Goal: Information Seeking & Learning: Learn about a topic

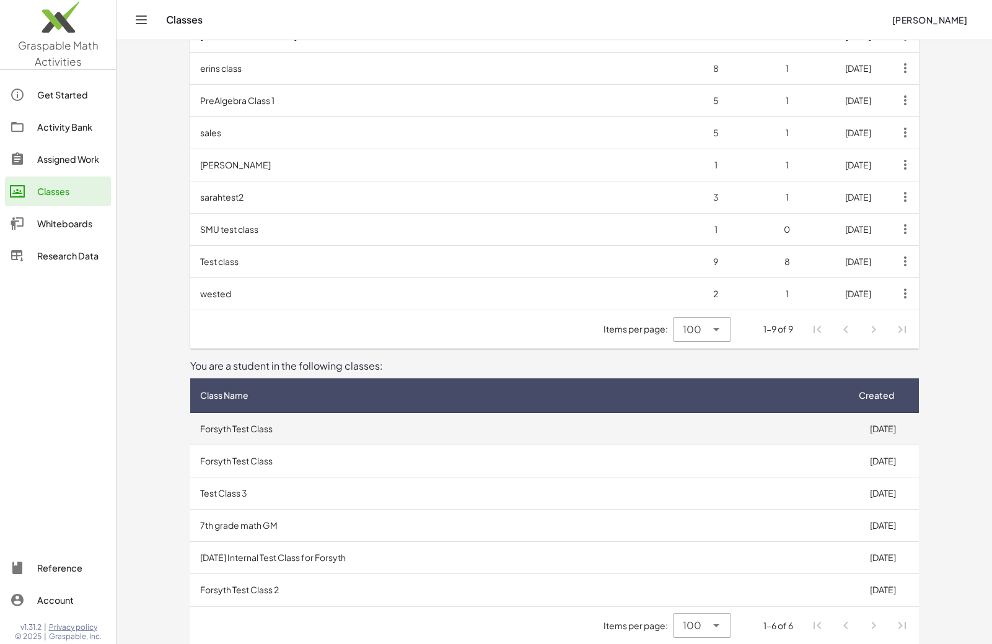
scroll to position [119, 0]
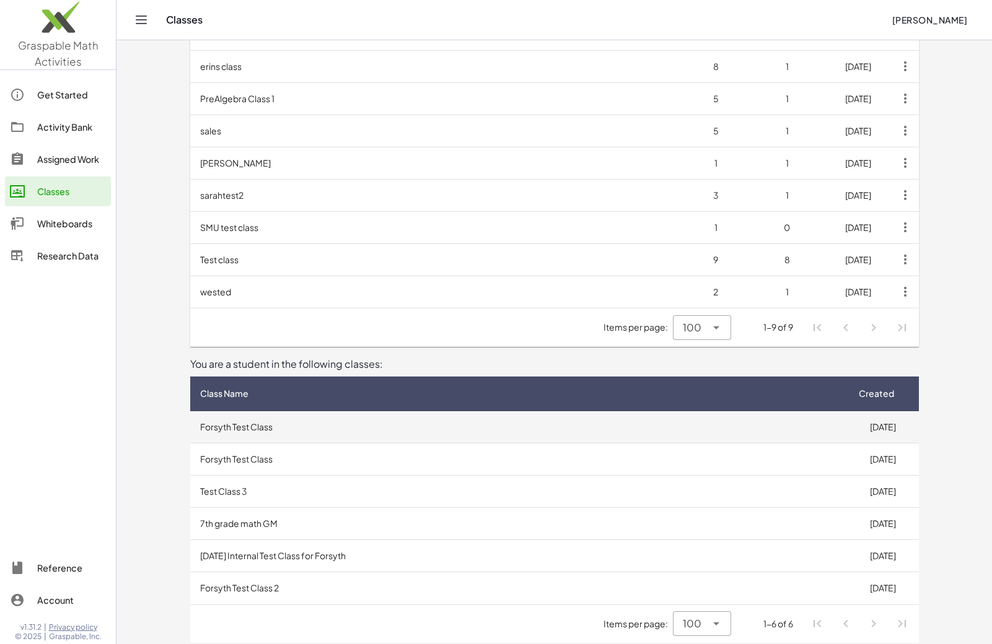
click at [266, 430] on td "Forsyth Test Class" at bounding box center [518, 427] width 657 height 32
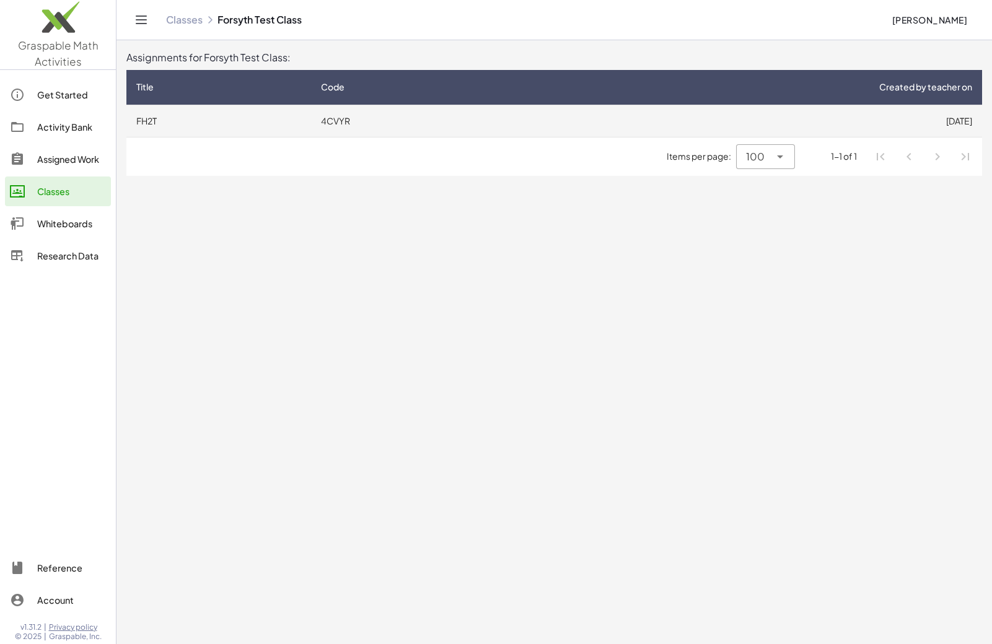
click at [349, 119] on td "4CVYR" at bounding box center [415, 121] width 208 height 32
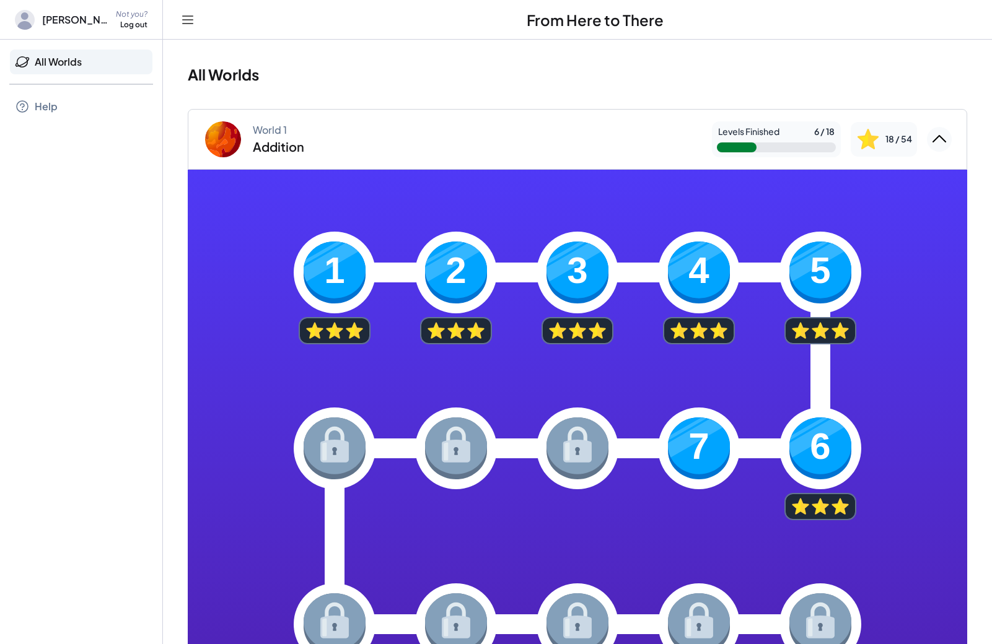
click at [342, 269] on img at bounding box center [335, 273] width 62 height 62
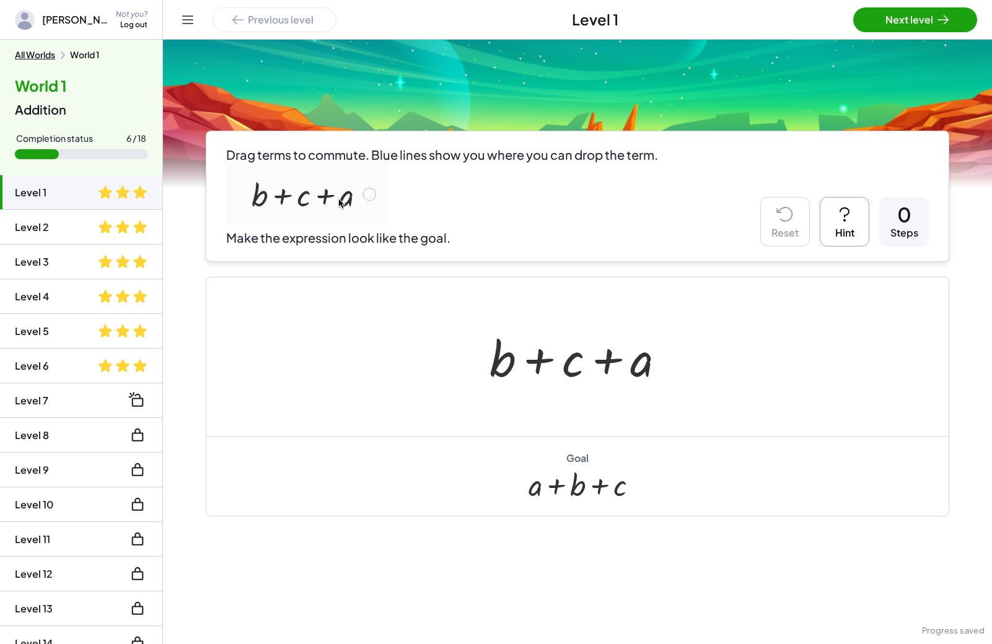
scroll to position [21, 0]
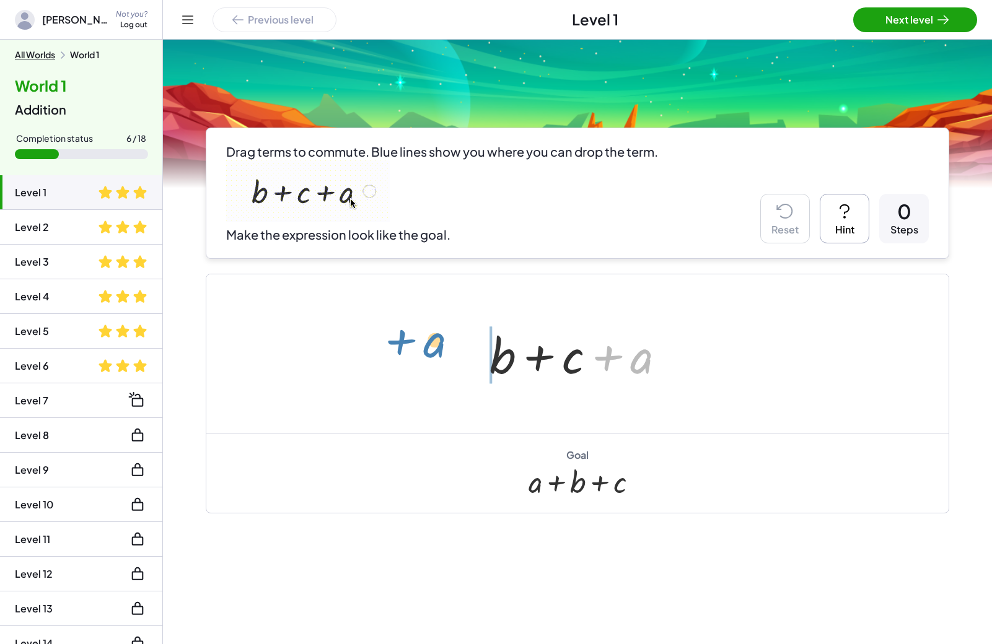
drag, startPoint x: 641, startPoint y: 362, endPoint x: 435, endPoint y: 347, distance: 206.9
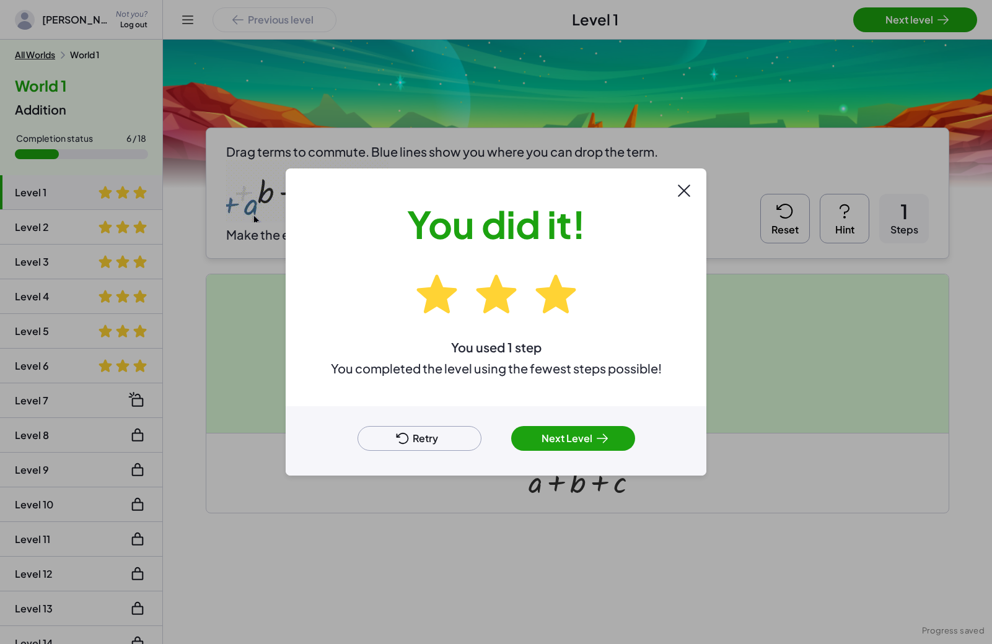
click at [542, 440] on button "Next Level" at bounding box center [573, 438] width 124 height 25
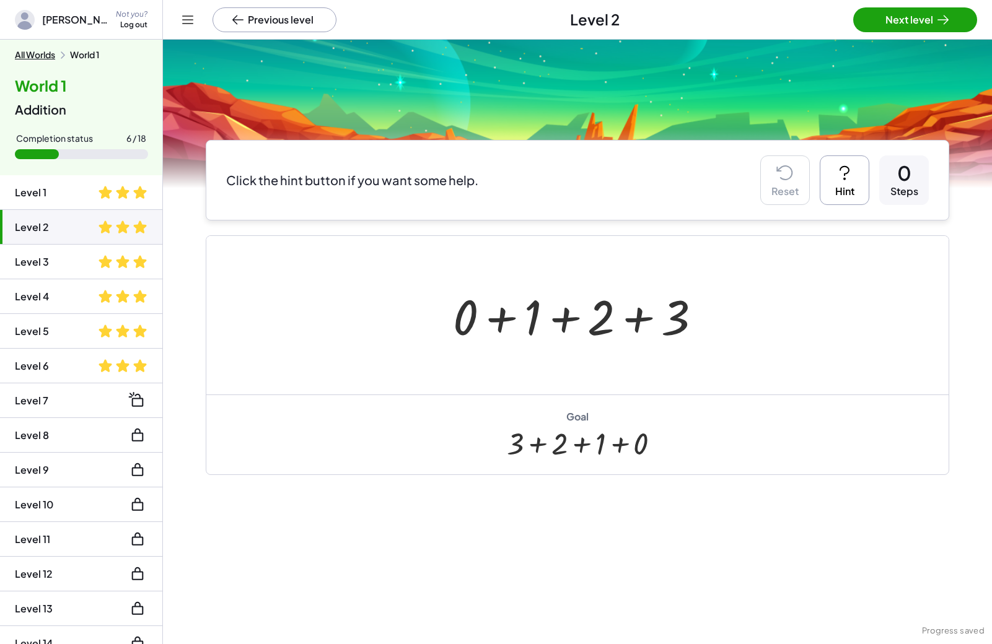
scroll to position [8, 0]
drag, startPoint x: 462, startPoint y: 317, endPoint x: 748, endPoint y: 320, distance: 285.6
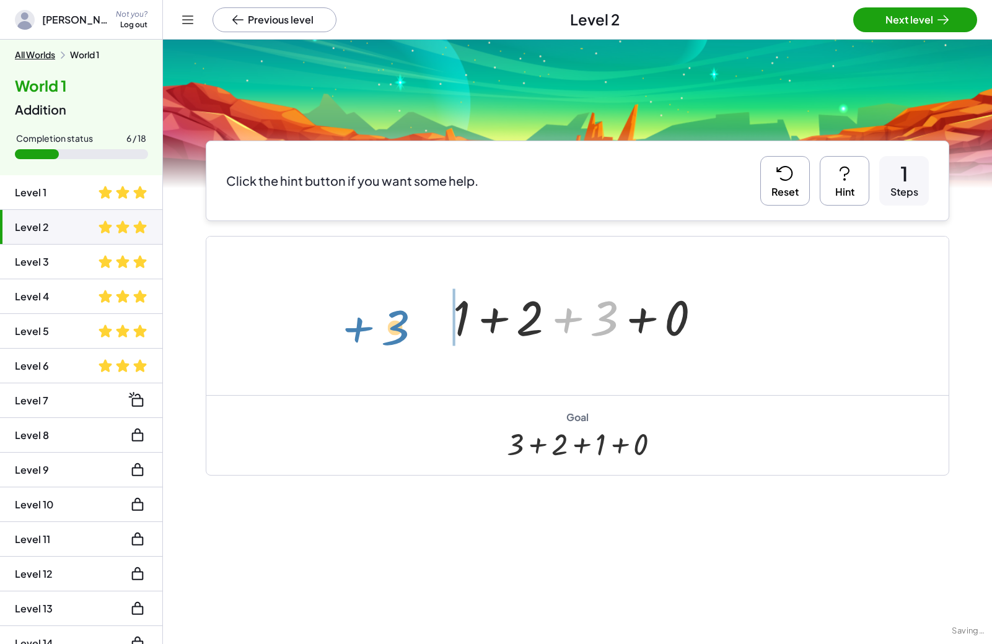
drag, startPoint x: 602, startPoint y: 325, endPoint x: 397, endPoint y: 331, distance: 205.1
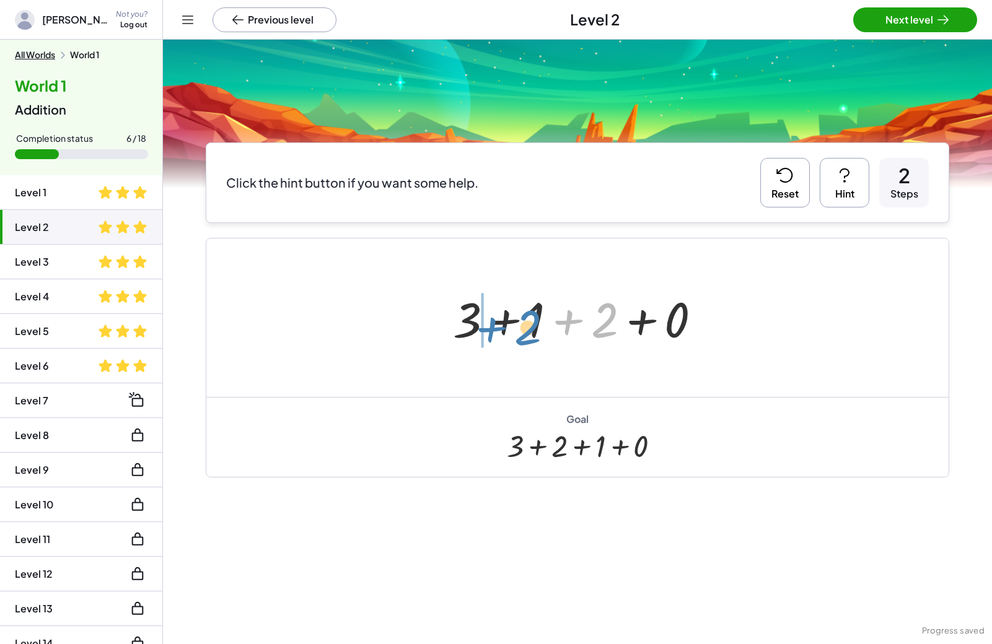
drag, startPoint x: 603, startPoint y: 314, endPoint x: 521, endPoint y: 324, distance: 82.4
click at [521, 324] on div at bounding box center [582, 318] width 270 height 64
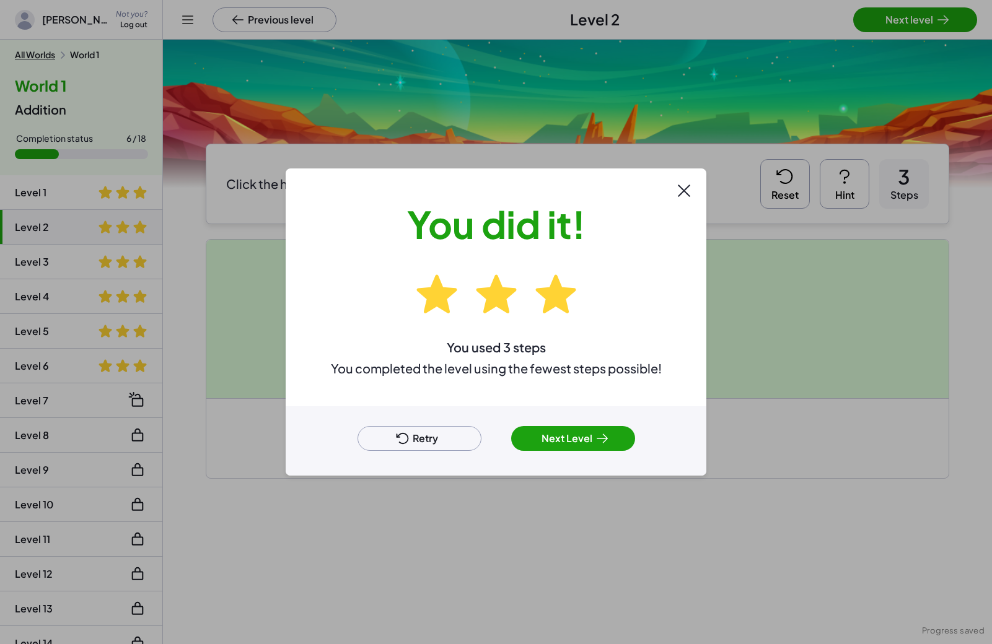
click at [565, 438] on button "Next Level" at bounding box center [573, 438] width 124 height 25
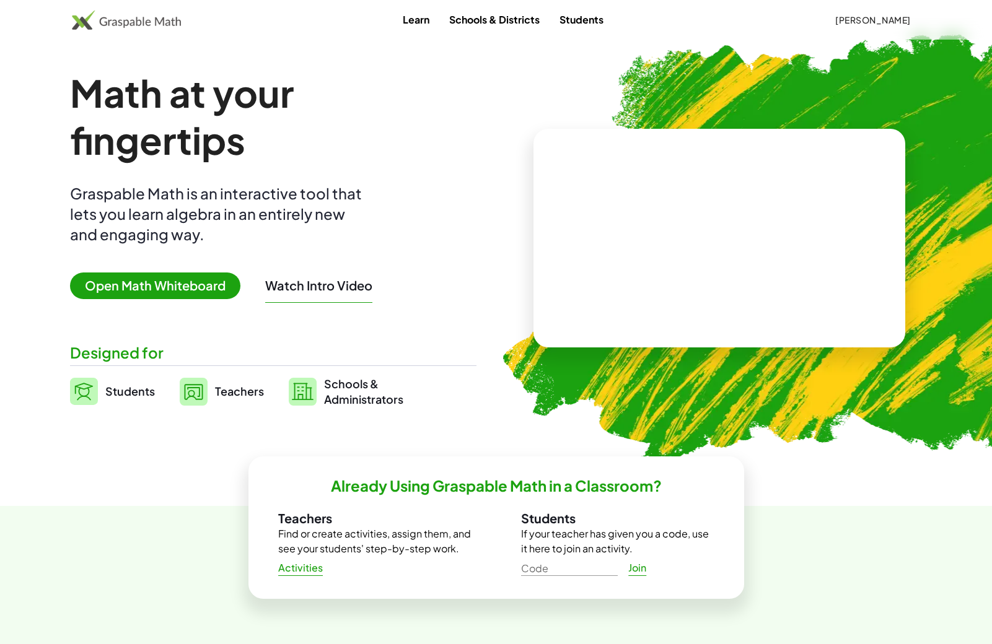
click at [882, 20] on span "[PERSON_NAME]" at bounding box center [873, 19] width 76 height 11
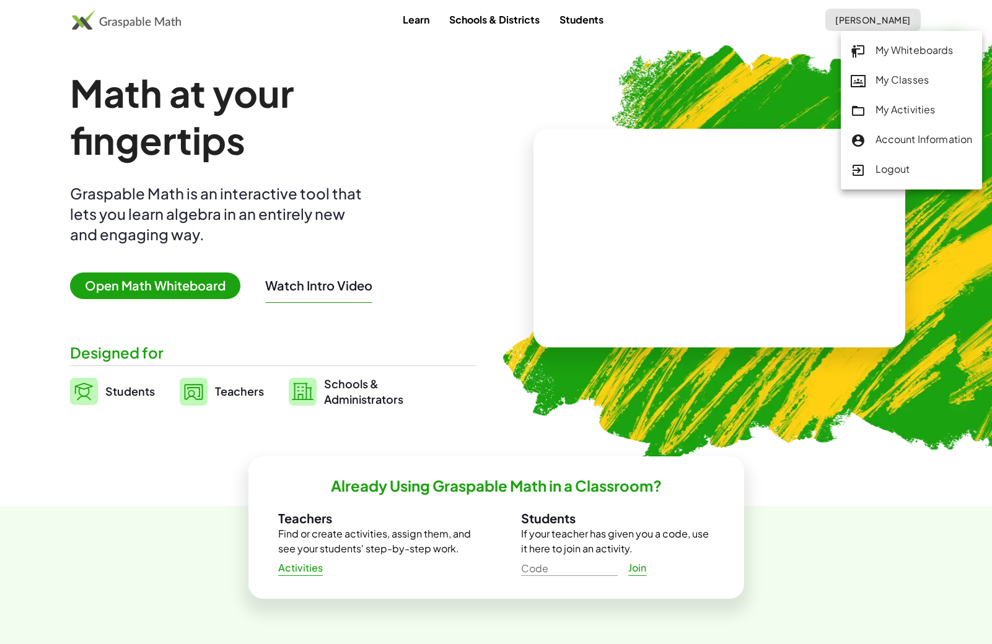
click at [890, 104] on div "My Activities" at bounding box center [912, 110] width 122 height 16
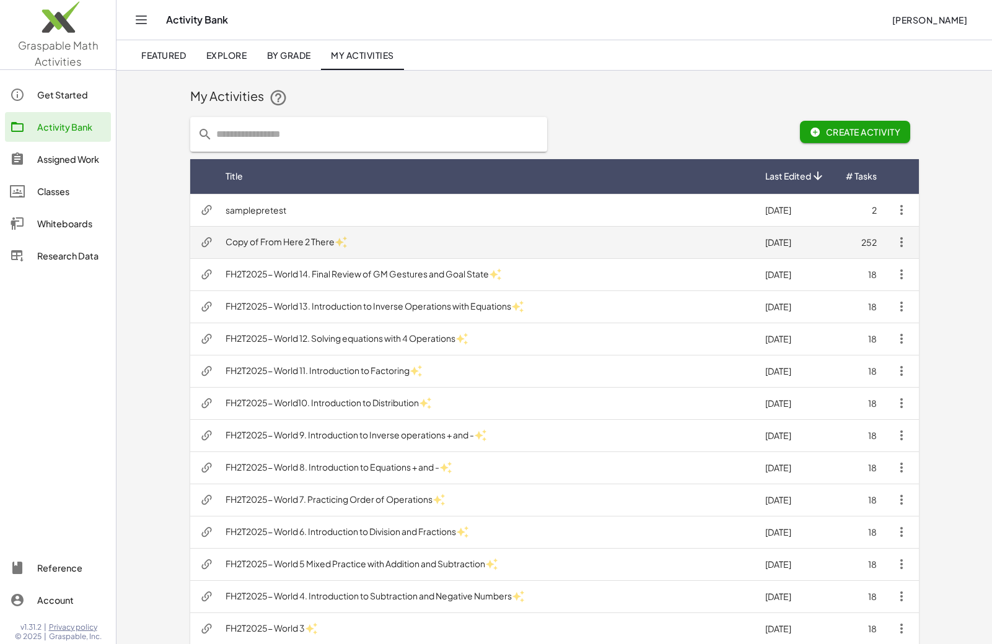
click at [284, 241] on td "Copy of From Here 2 There" at bounding box center [486, 242] width 540 height 32
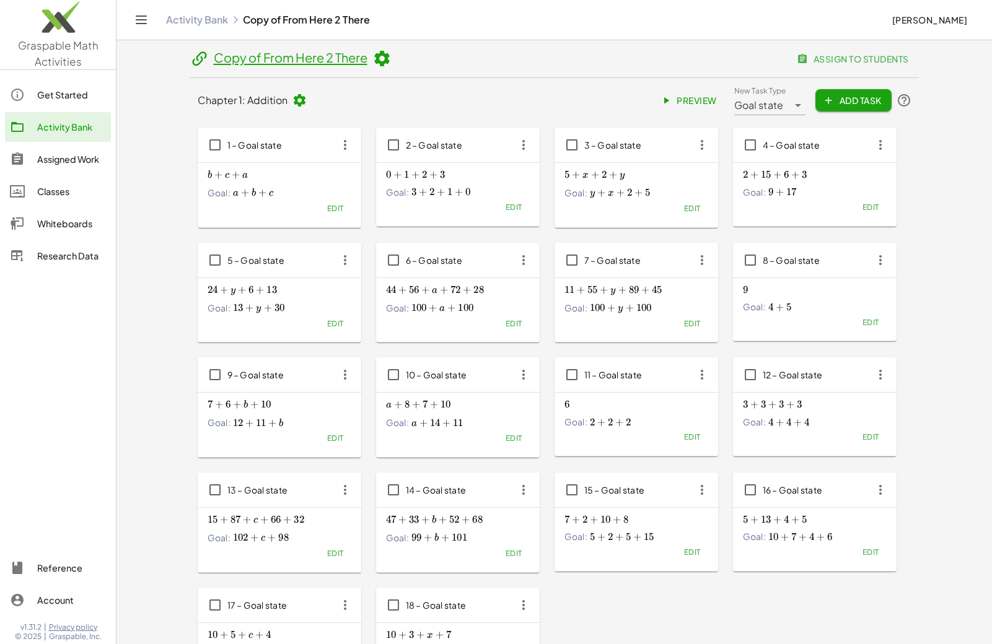
scroll to position [5, 0]
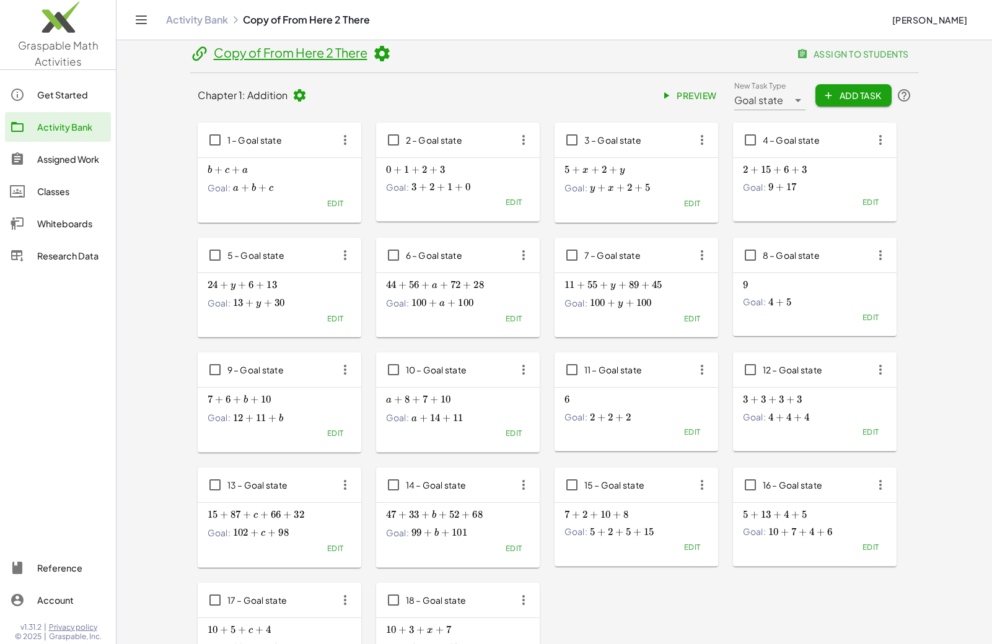
click at [53, 196] on div "Classes" at bounding box center [71, 191] width 69 height 15
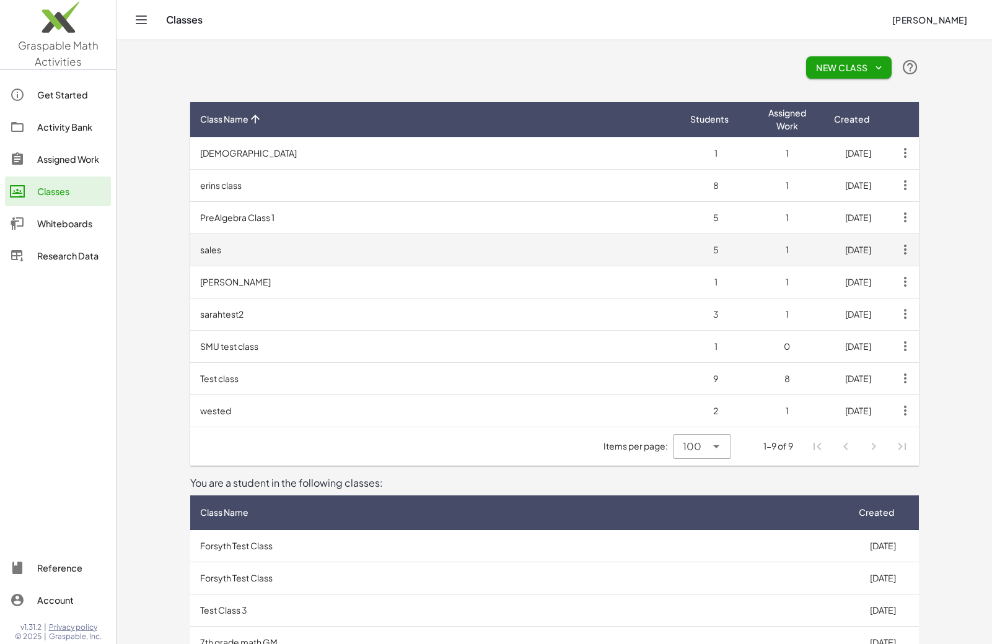
click at [226, 254] on td "sales" at bounding box center [435, 250] width 490 height 32
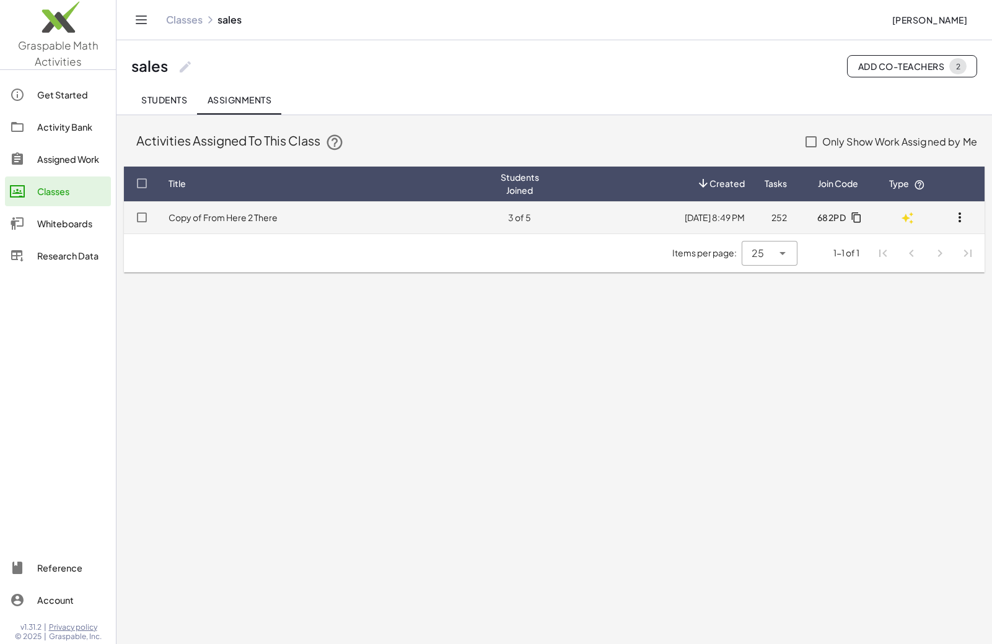
click at [242, 215] on link "Copy of From Here 2 There" at bounding box center [222, 217] width 109 height 11
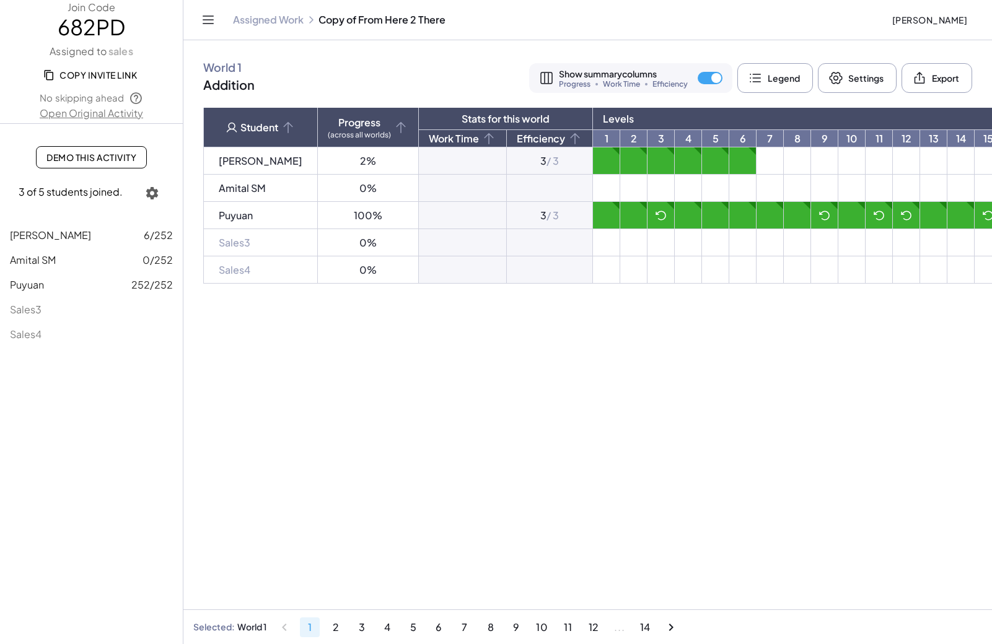
scroll to position [0, 2]
drag, startPoint x: 579, startPoint y: 216, endPoint x: 628, endPoint y: 213, distance: 49.6
click at [591, 216] on td at bounding box center [604, 215] width 27 height 27
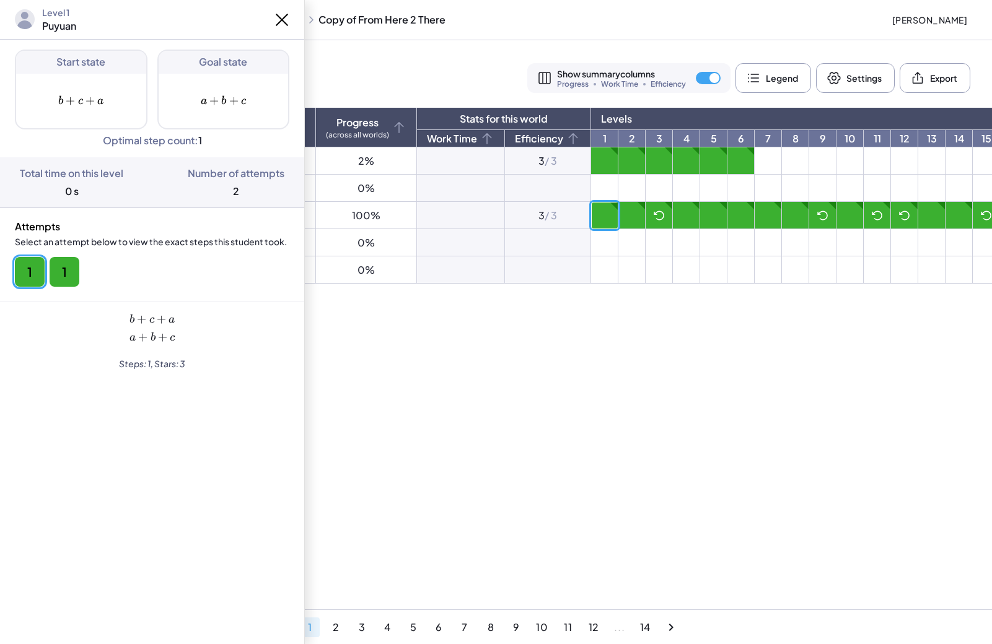
click at [653, 213] on icon at bounding box center [659, 215] width 12 height 12
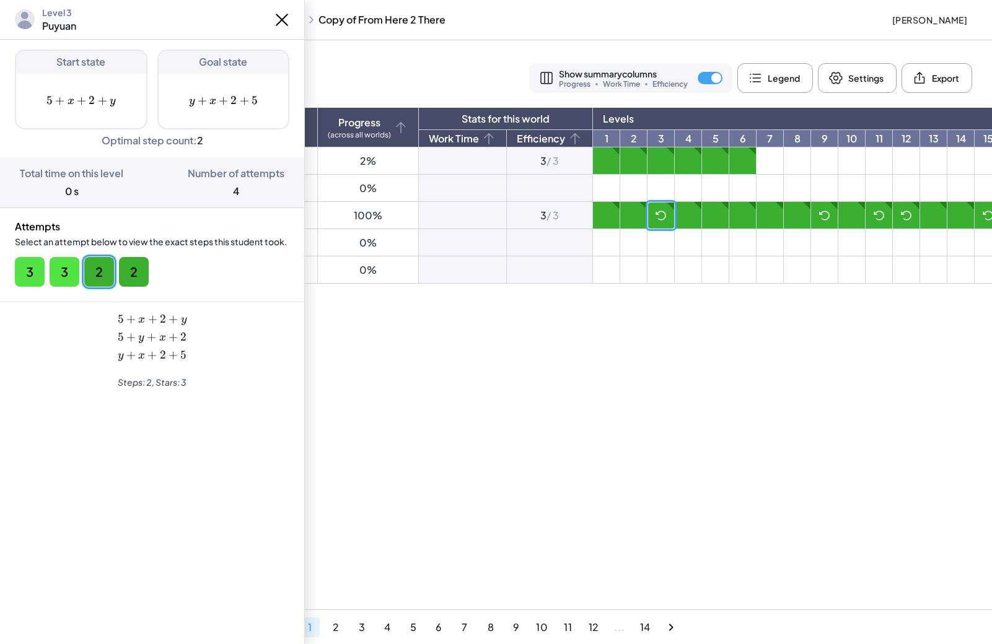
scroll to position [0, 1]
click at [133, 272] on button "2" at bounding box center [134, 272] width 30 height 30
click at [30, 272] on button "3" at bounding box center [30, 272] width 30 height 30
click at [514, 332] on main "World 1 Addition Show summary columns Progress Work Time Efficiency Legend Sett…" at bounding box center [587, 322] width 808 height 644
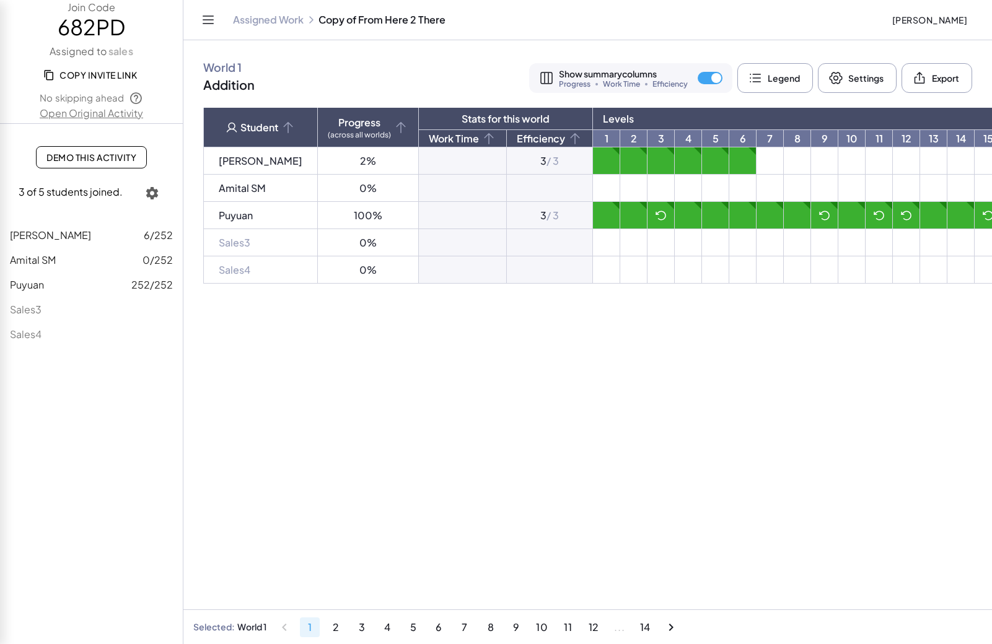
scroll to position [0, 3]
click at [259, 19] on link "Assigned Work" at bounding box center [268, 20] width 71 height 12
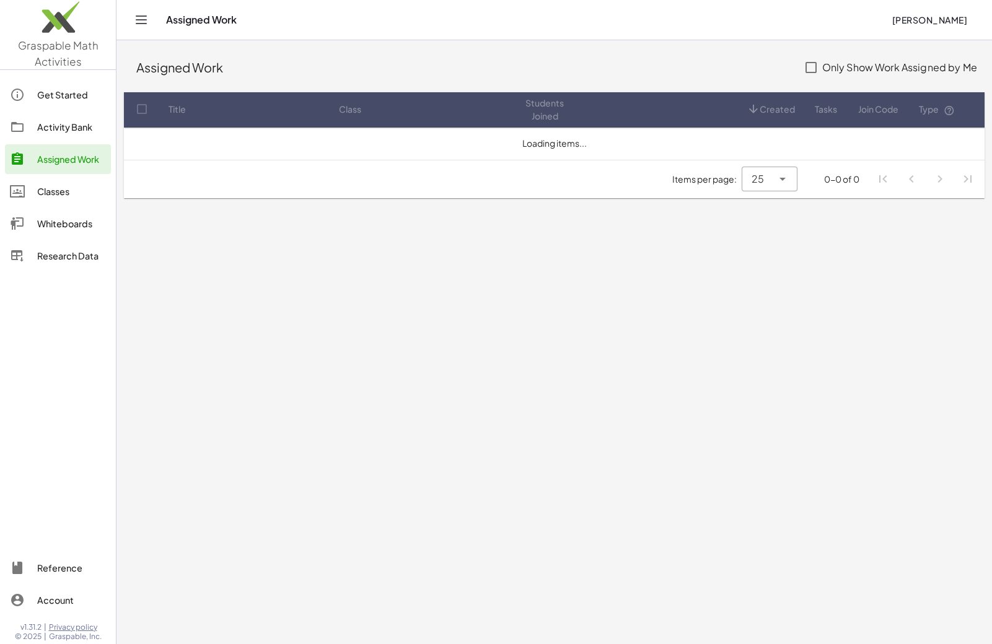
click at [259, 19] on div "Assigned Work" at bounding box center [523, 20] width 715 height 12
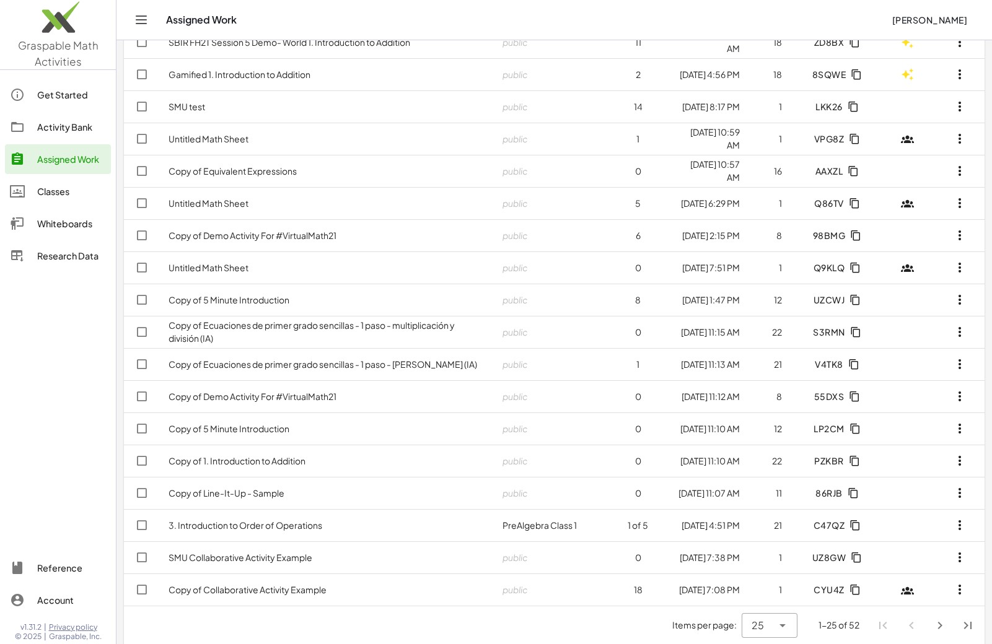
scroll to position [334, 0]
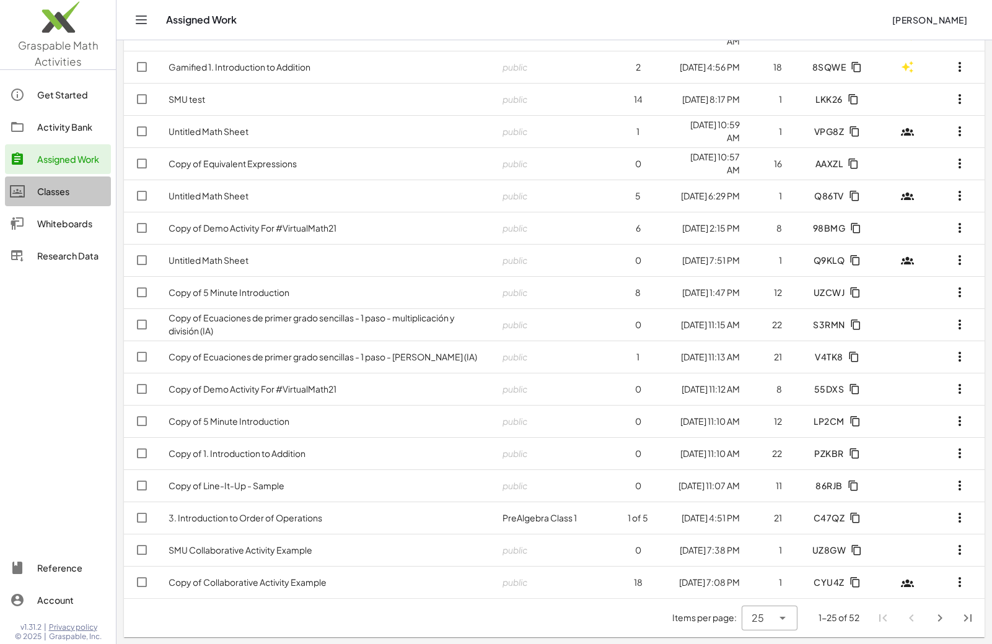
click at [34, 192] on div at bounding box center [23, 191] width 27 height 15
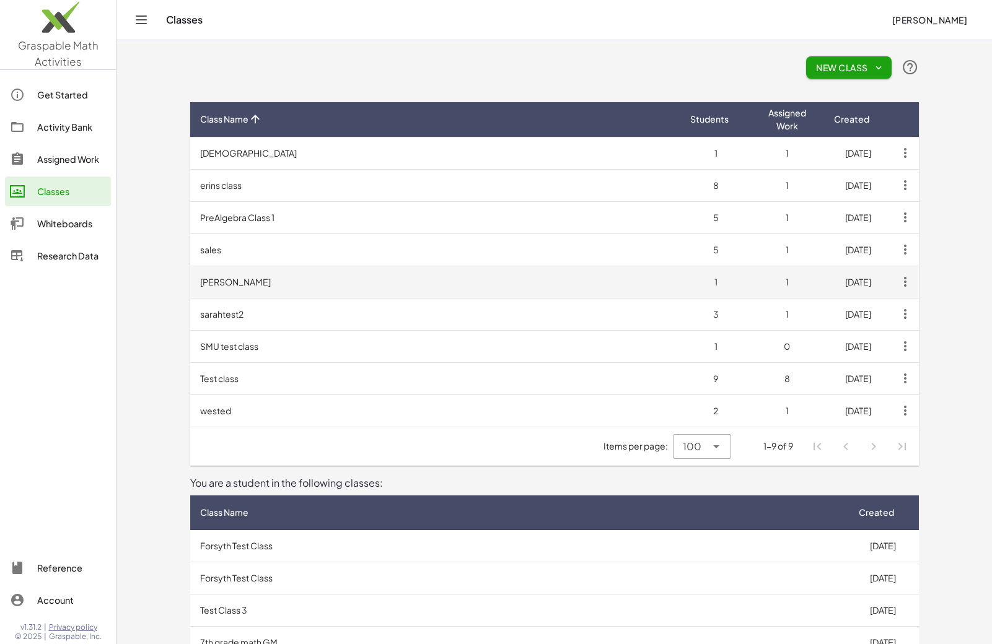
scroll to position [125, 0]
